Goal: Book appointment/travel/reservation

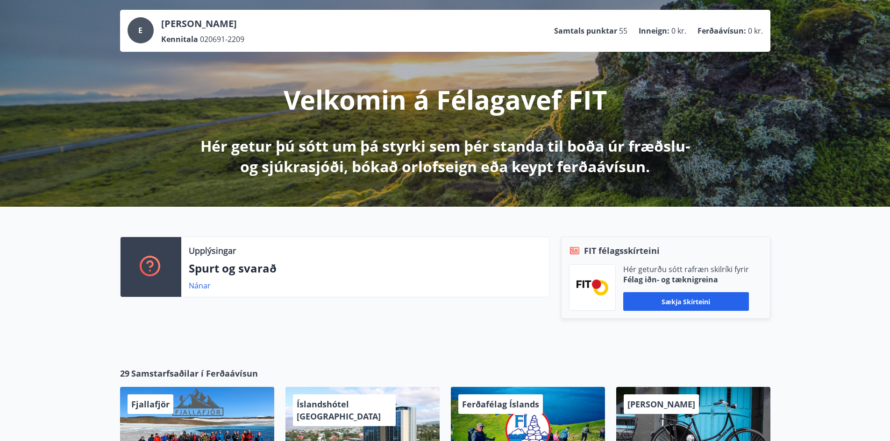
scroll to position [420, 0]
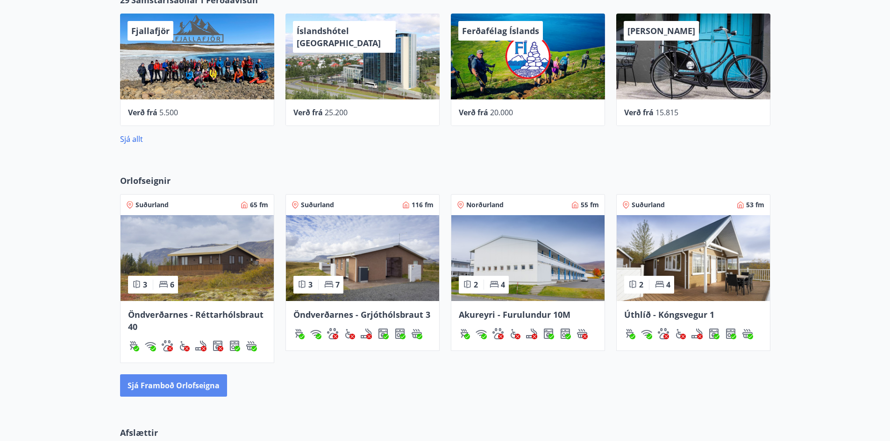
click at [173, 382] on button "Sjá framboð orlofseigna" at bounding box center [173, 386] width 107 height 22
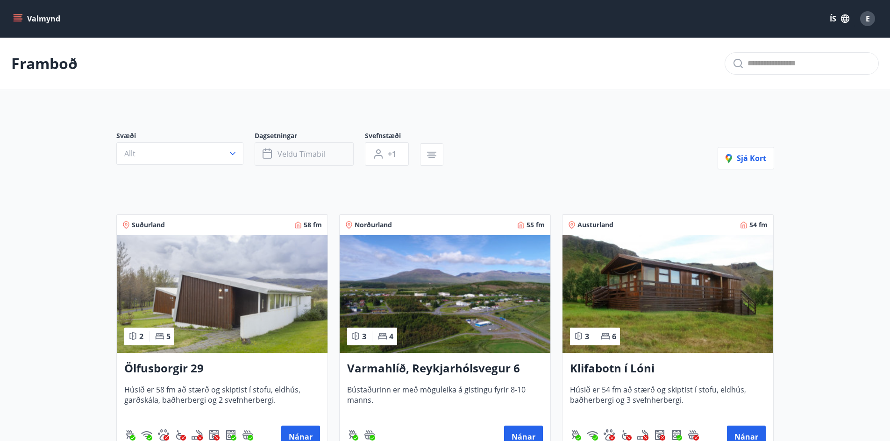
click at [306, 163] on button "Veldu tímabil" at bounding box center [304, 153] width 99 height 23
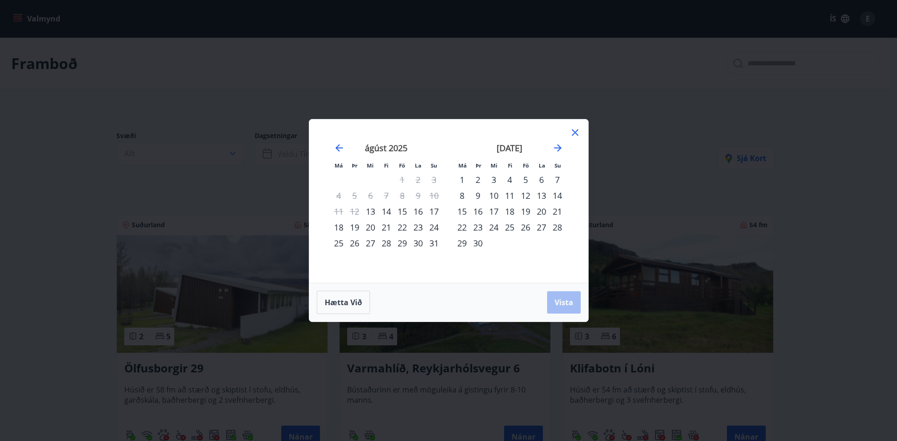
click at [576, 130] on icon at bounding box center [574, 132] width 11 height 11
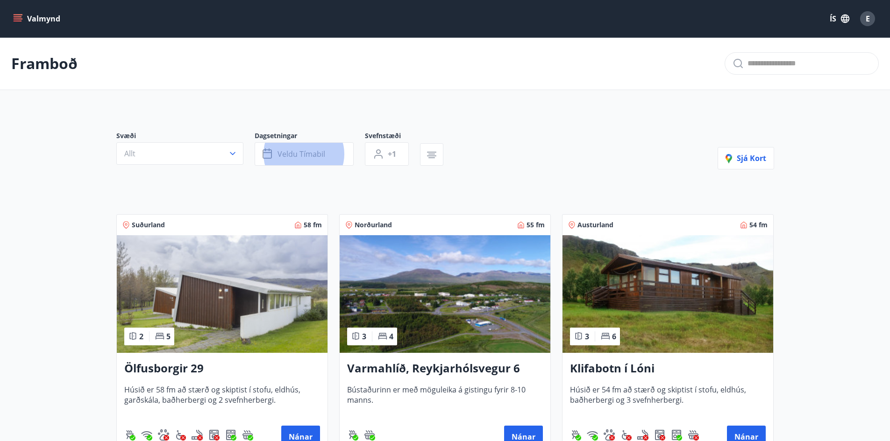
click at [162, 156] on button "Allt" at bounding box center [179, 153] width 127 height 22
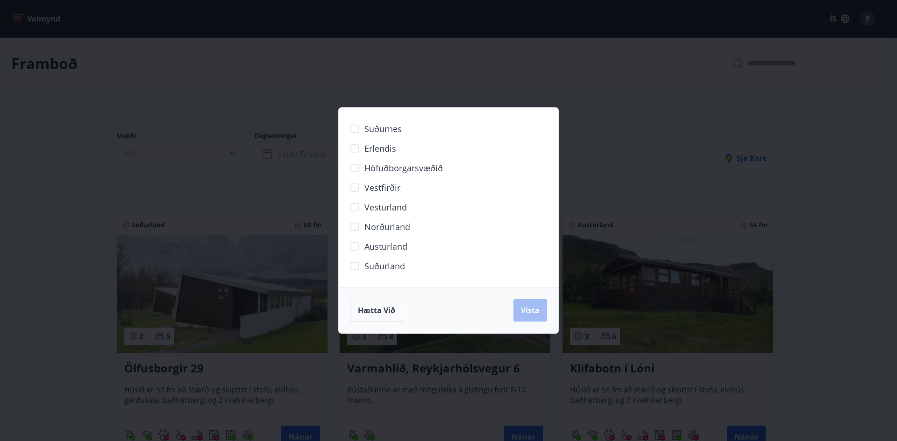
drag, startPoint x: 205, startPoint y: 106, endPoint x: 243, endPoint y: 105, distance: 37.9
click at [212, 106] on div "Suðurnes Erlendis Höfuðborgarsvæðið Vestfirðir Vesturland Norðurland Austurland…" at bounding box center [448, 220] width 897 height 441
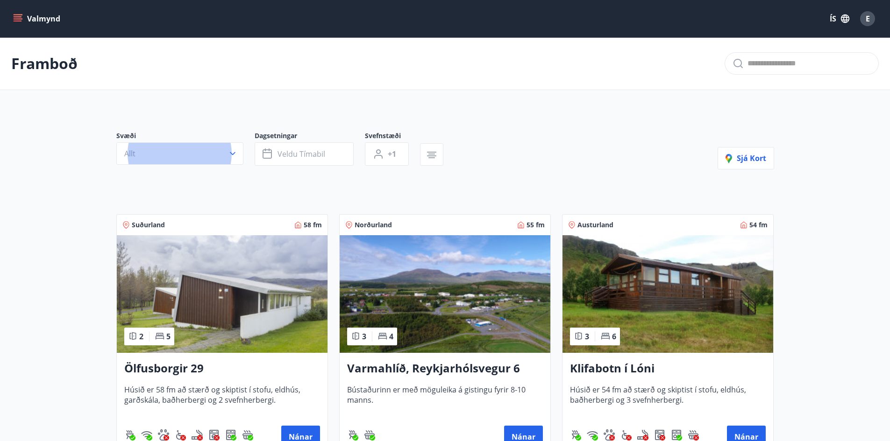
click at [42, 19] on button "Valmynd" at bounding box center [37, 18] width 53 height 17
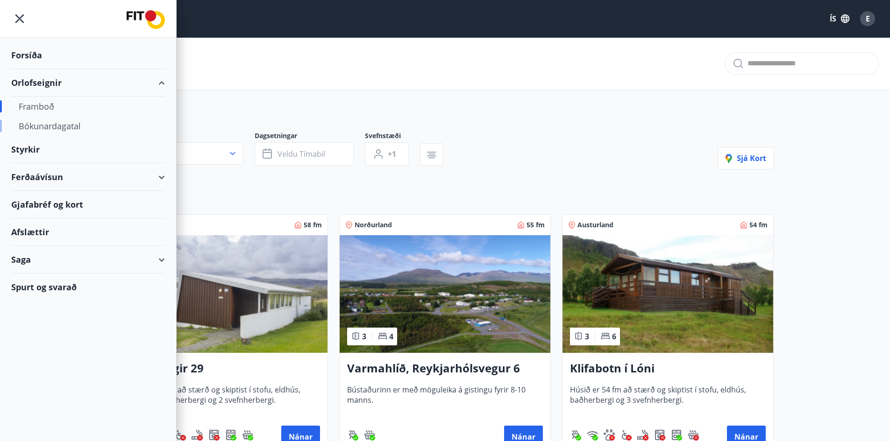
click at [55, 126] on div "Bókunardagatal" at bounding box center [88, 126] width 139 height 20
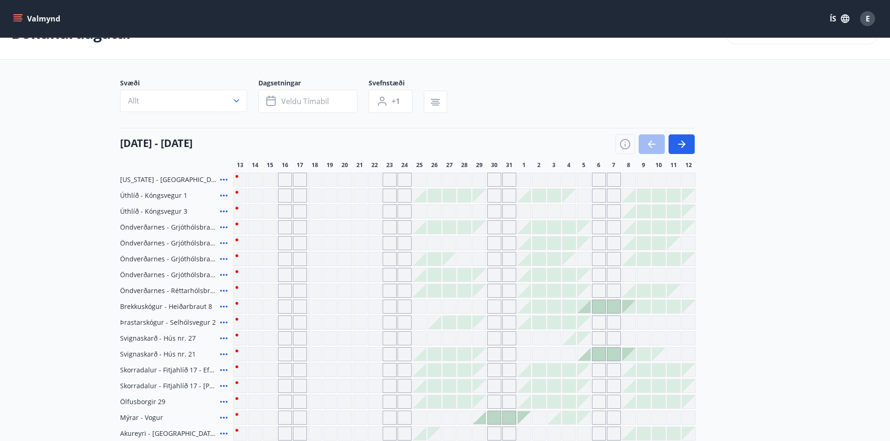
scroll to position [47, 0]
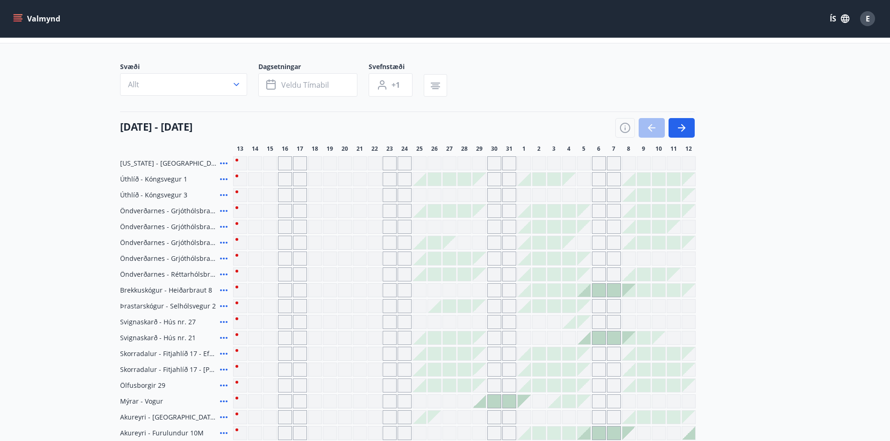
click at [295, 230] on div "Gráir dagar eru ekki bókanlegir" at bounding box center [300, 227] width 14 height 14
click at [432, 242] on div at bounding box center [434, 242] width 13 height 13
click at [303, 245] on div "Gráir dagar eru ekki bókanlegir" at bounding box center [300, 243] width 14 height 14
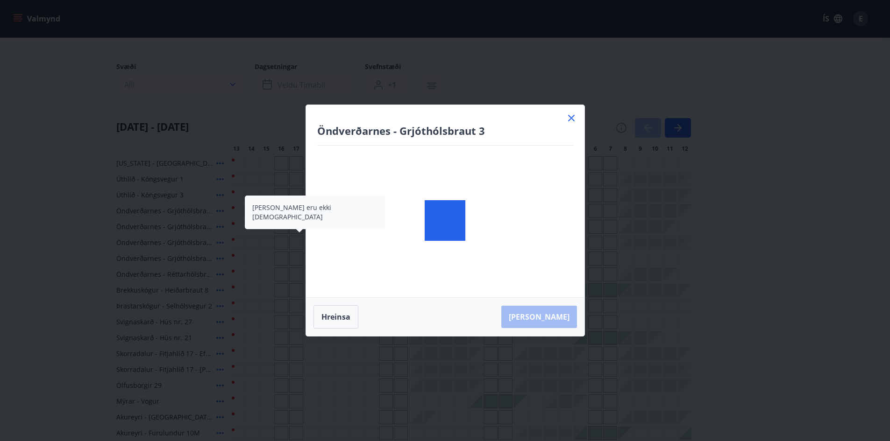
scroll to position [140, 0]
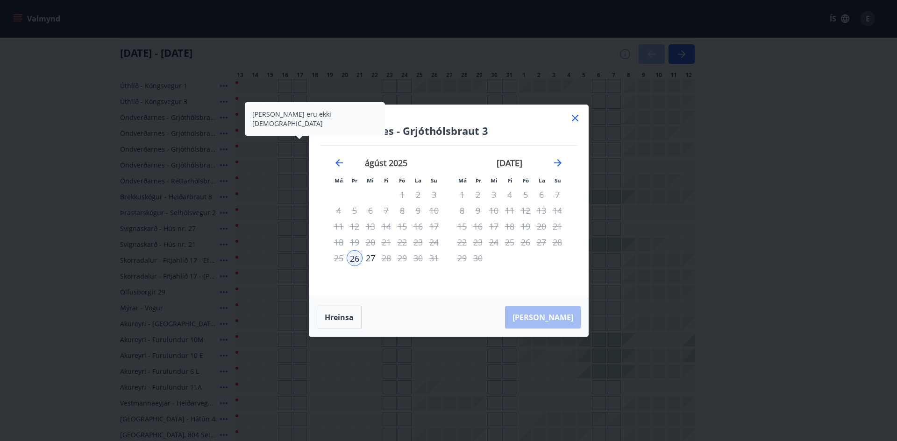
click at [576, 117] on div at bounding box center [464, 118] width 462 height 14
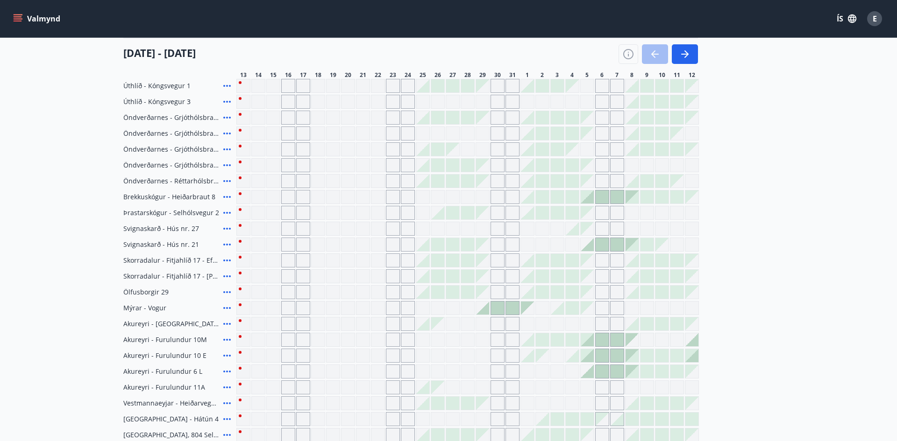
click at [341, 320] on div "Gráir dagar eru ekki bókanlegir" at bounding box center [348, 324] width 14 height 14
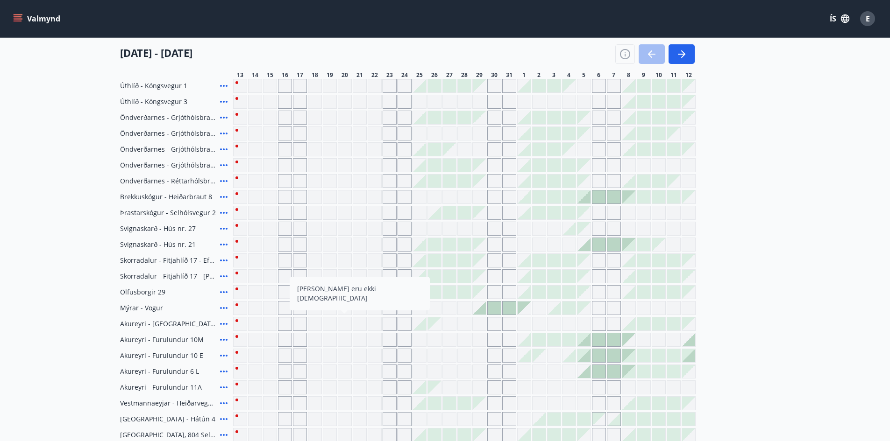
click at [601, 341] on div at bounding box center [598, 339] width 13 height 13
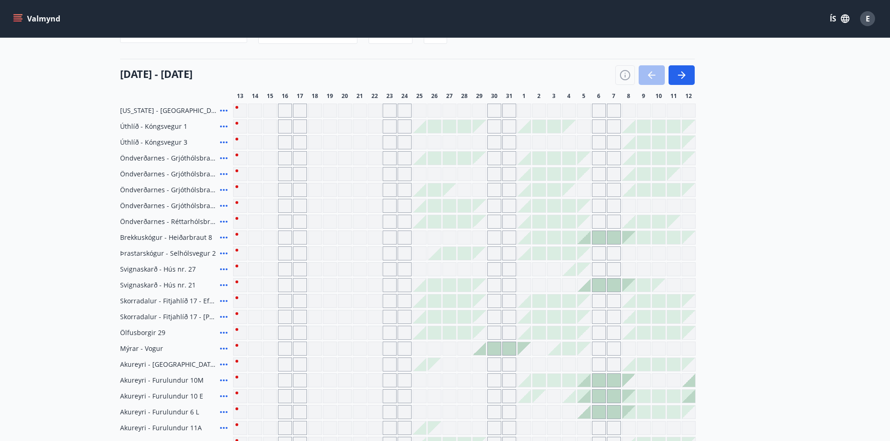
scroll to position [72, 0]
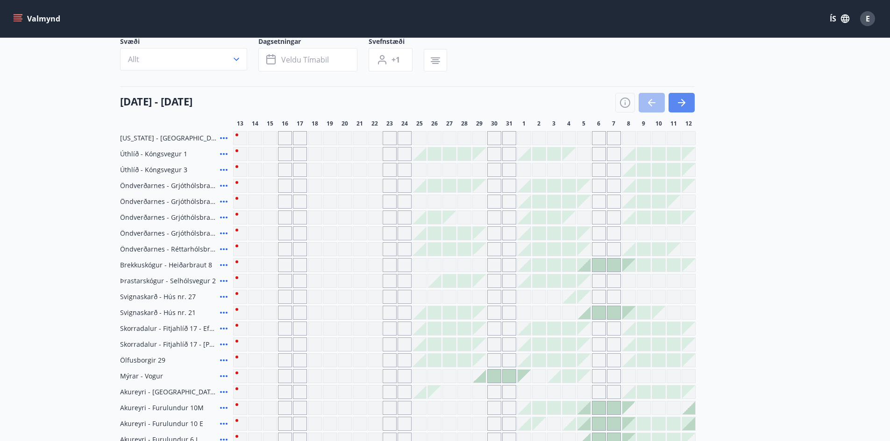
click at [682, 108] on icon "button" at bounding box center [681, 102] width 11 height 11
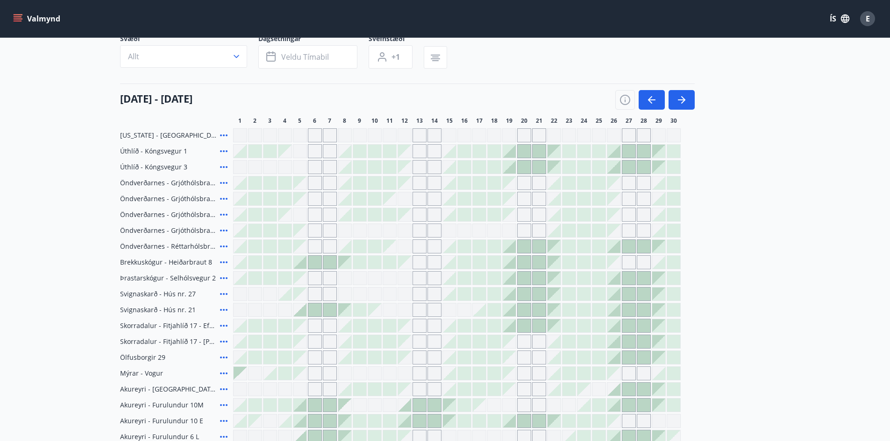
scroll to position [119, 0]
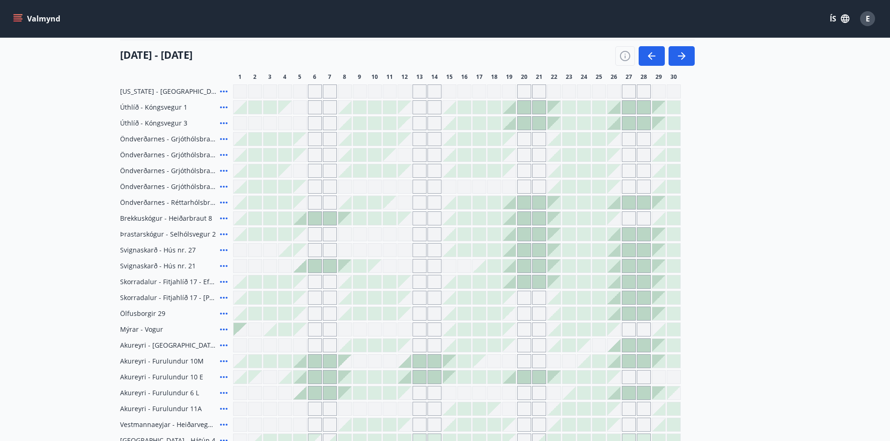
click at [314, 220] on div at bounding box center [314, 218] width 13 height 13
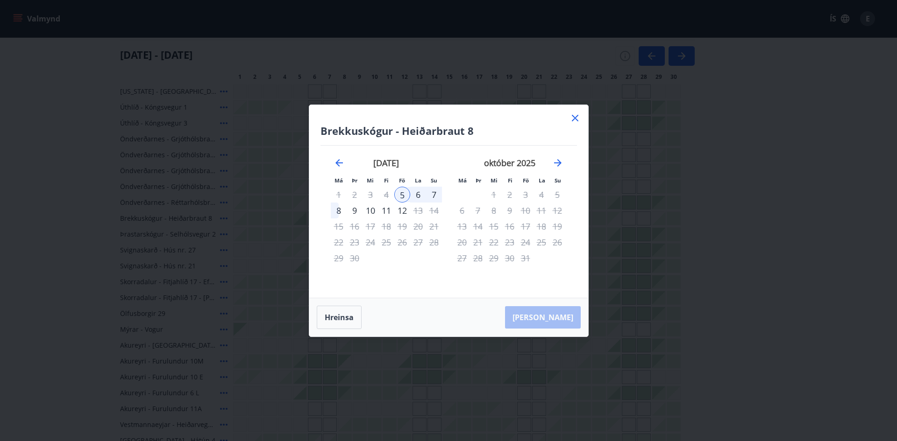
click at [432, 194] on div "7" at bounding box center [434, 195] width 16 height 16
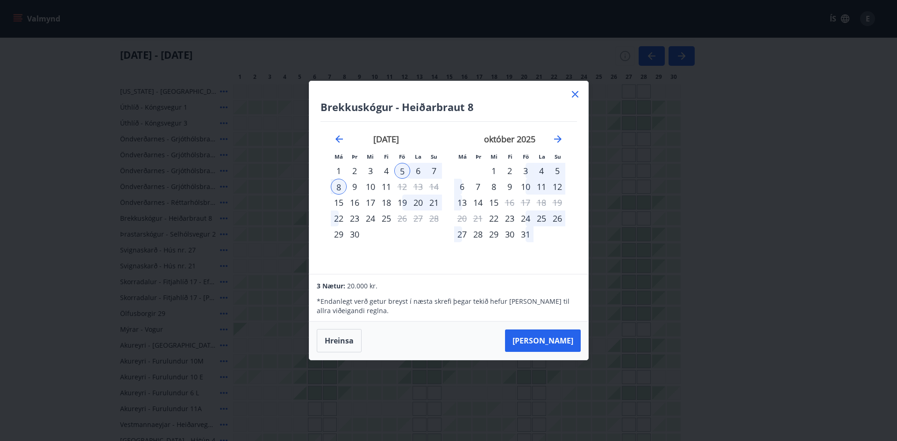
click at [573, 98] on icon at bounding box center [574, 94] width 11 height 11
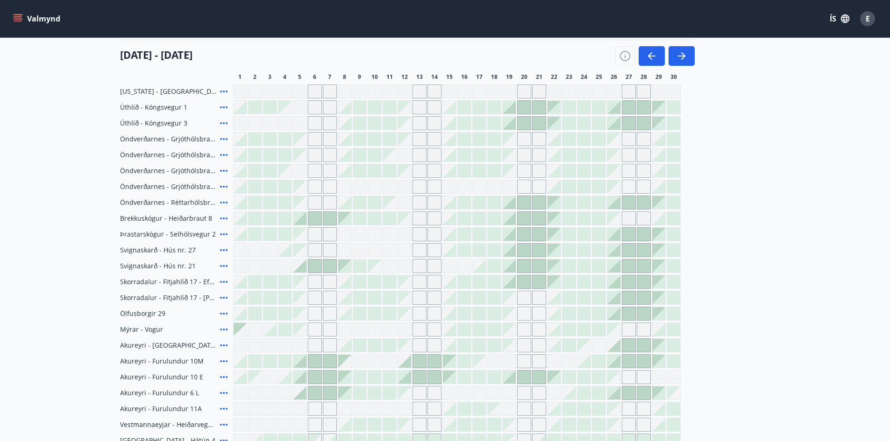
click at [681, 63] on button "button" at bounding box center [681, 56] width 26 height 20
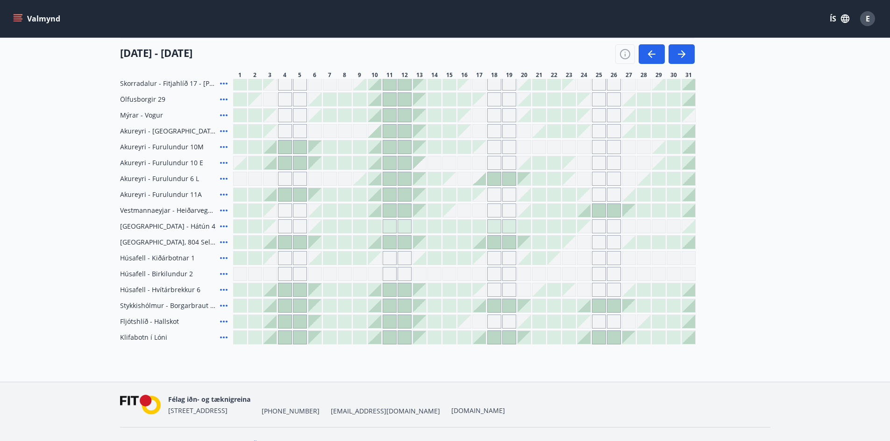
scroll to position [352, 0]
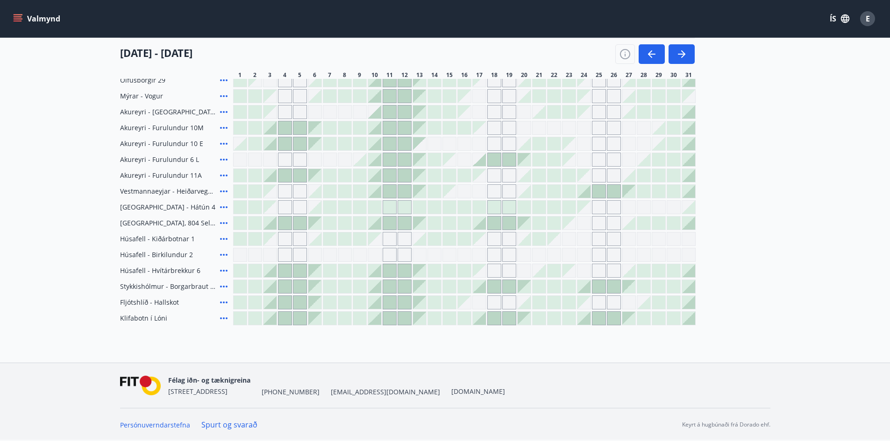
click at [189, 270] on span "Húsafell - Hvítárbrekkur 6" at bounding box center [160, 270] width 80 height 9
click at [224, 269] on icon at bounding box center [223, 270] width 11 height 11
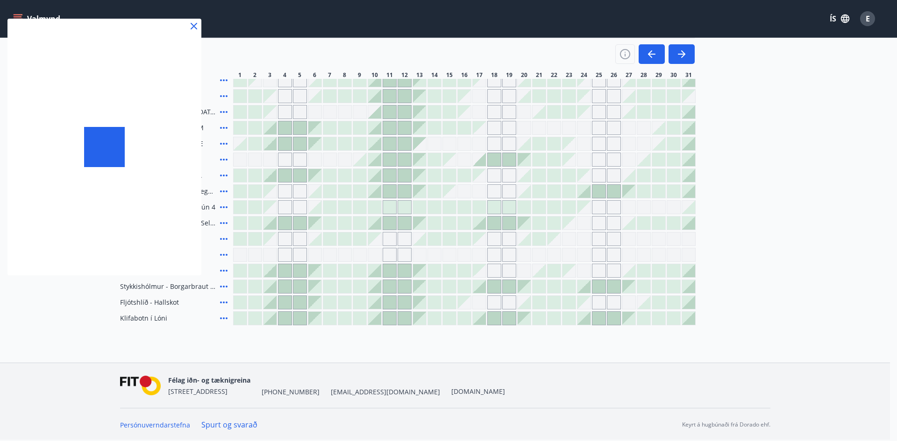
click at [289, 273] on div at bounding box center [448, 220] width 897 height 441
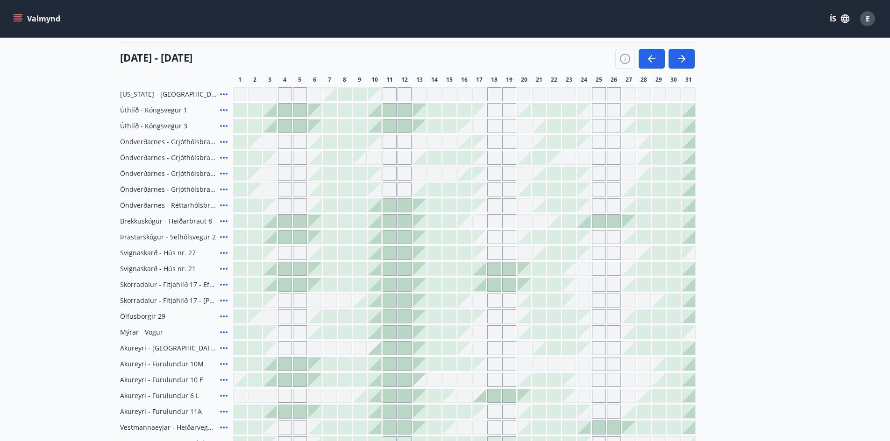
scroll to position [25, 0]
